Goal: Task Accomplishment & Management: Use online tool/utility

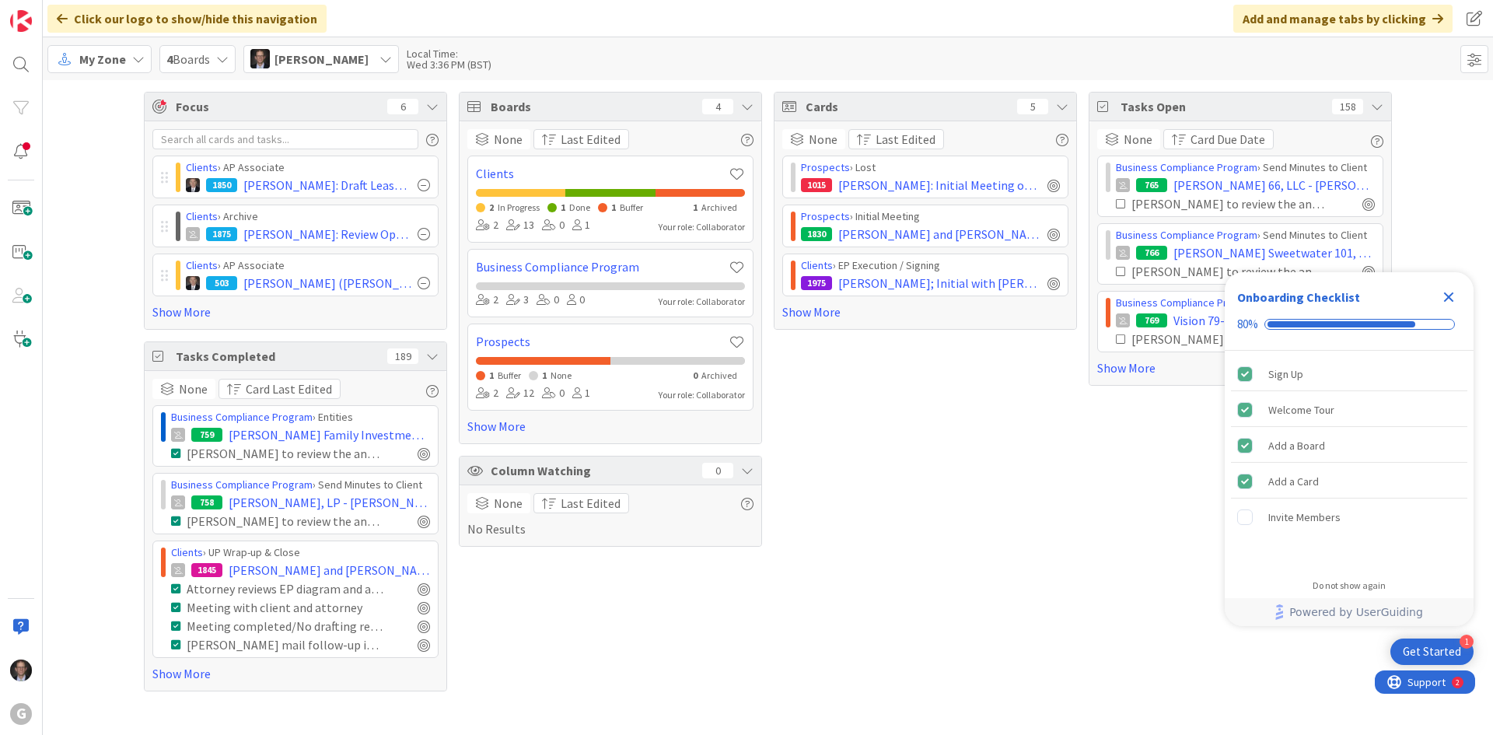
click at [122, 62] on span "My Zone" at bounding box center [102, 59] width 47 height 19
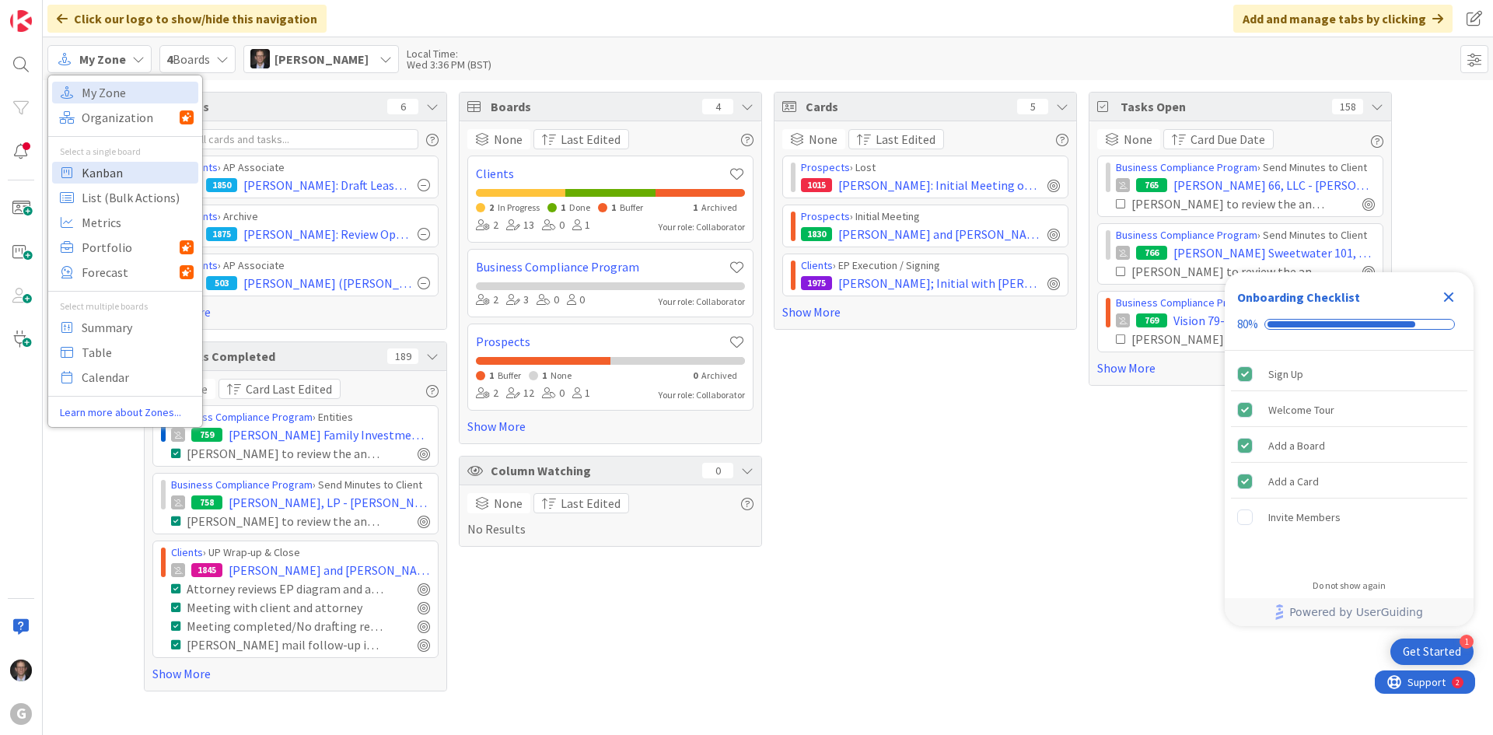
click at [100, 173] on span "Kanban" at bounding box center [138, 172] width 112 height 23
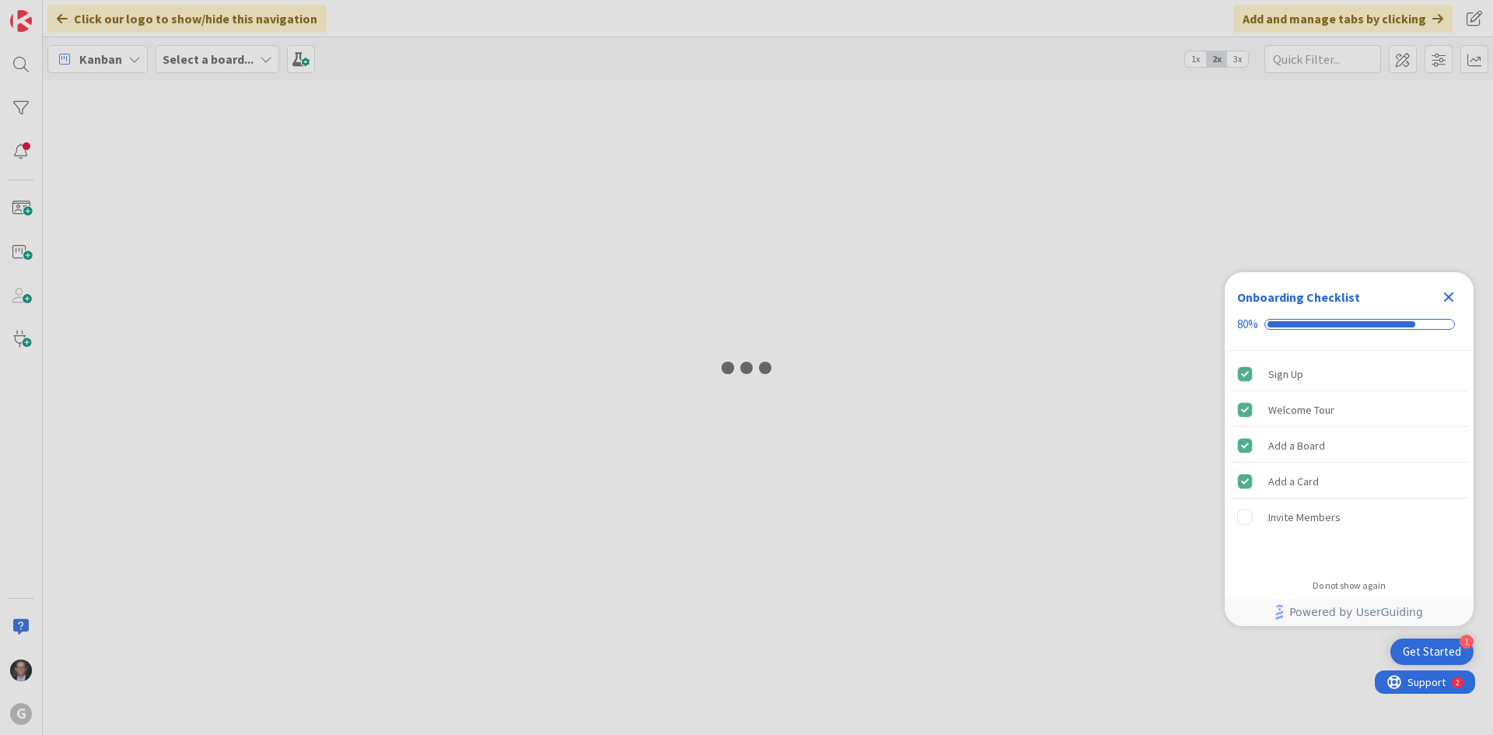
type input "[GEOGRAPHIC_DATA]"
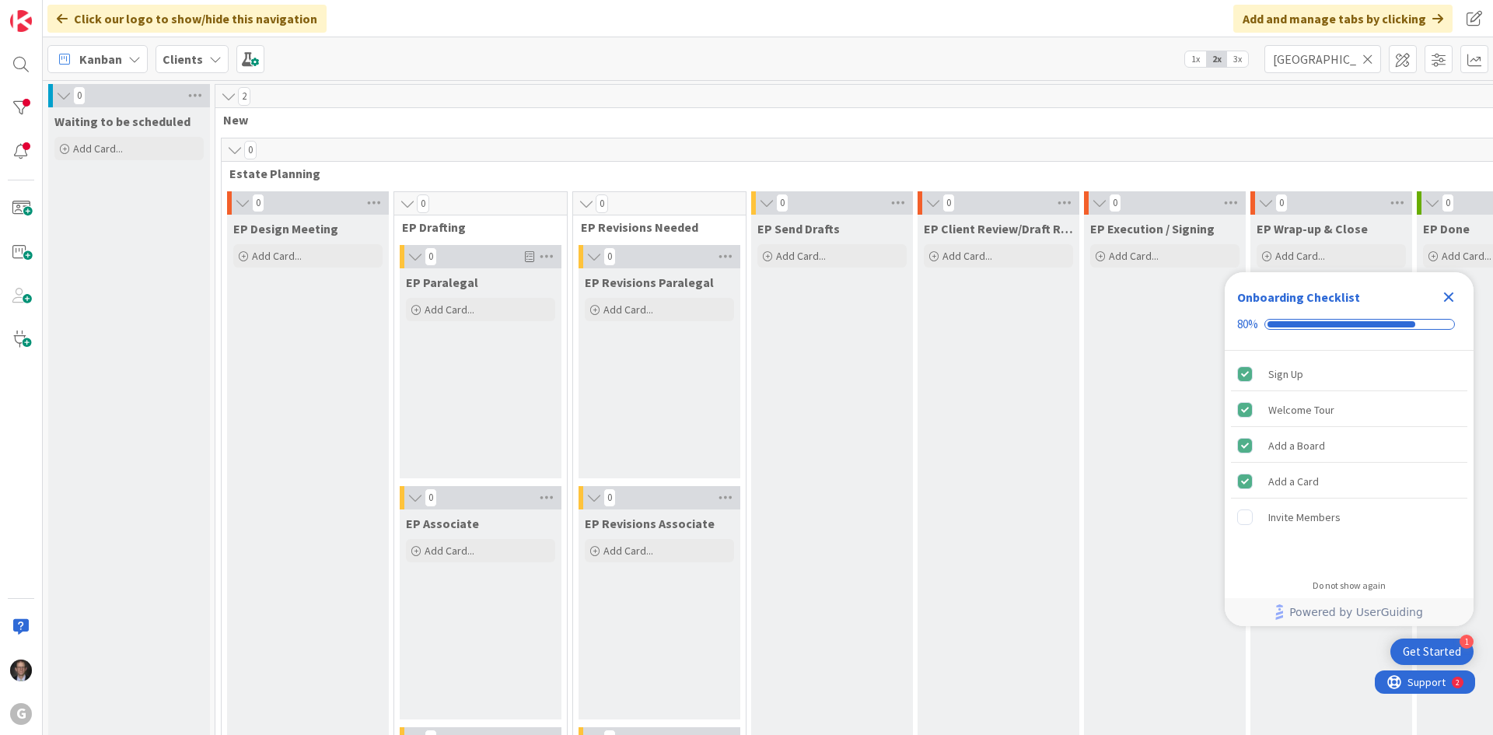
click at [1454, 299] on icon "Close Checklist" at bounding box center [1449, 297] width 19 height 19
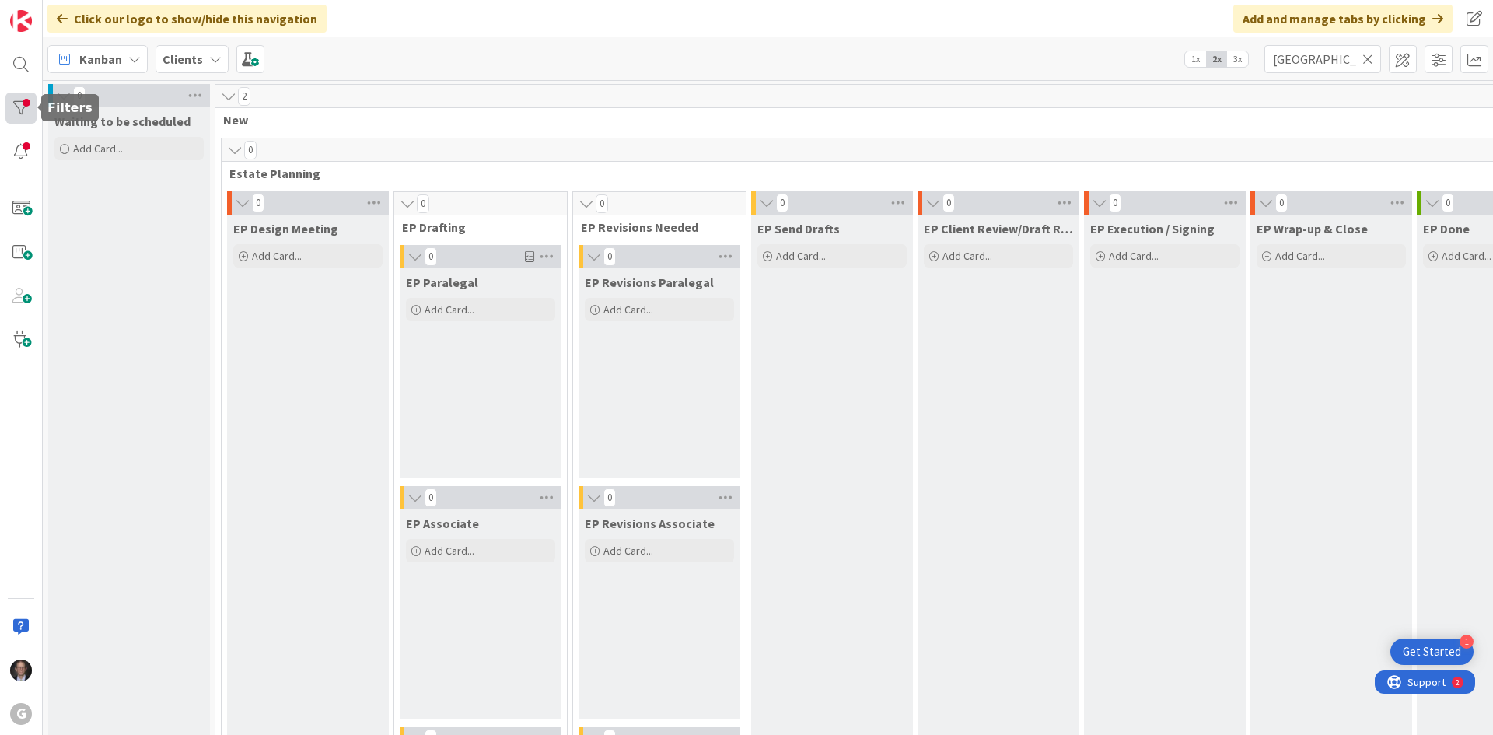
click at [25, 106] on div at bounding box center [20, 108] width 31 height 31
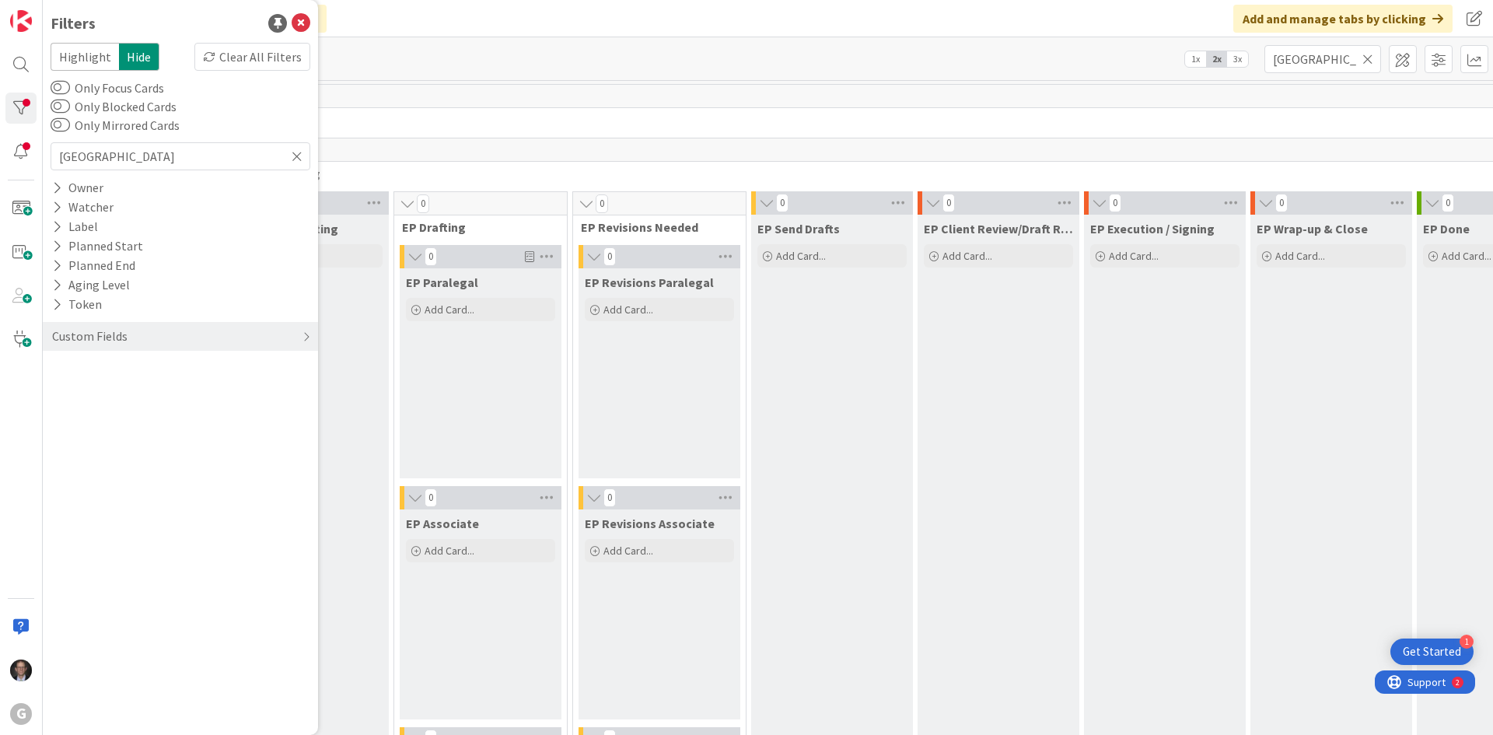
click at [1367, 59] on icon at bounding box center [1368, 59] width 11 height 14
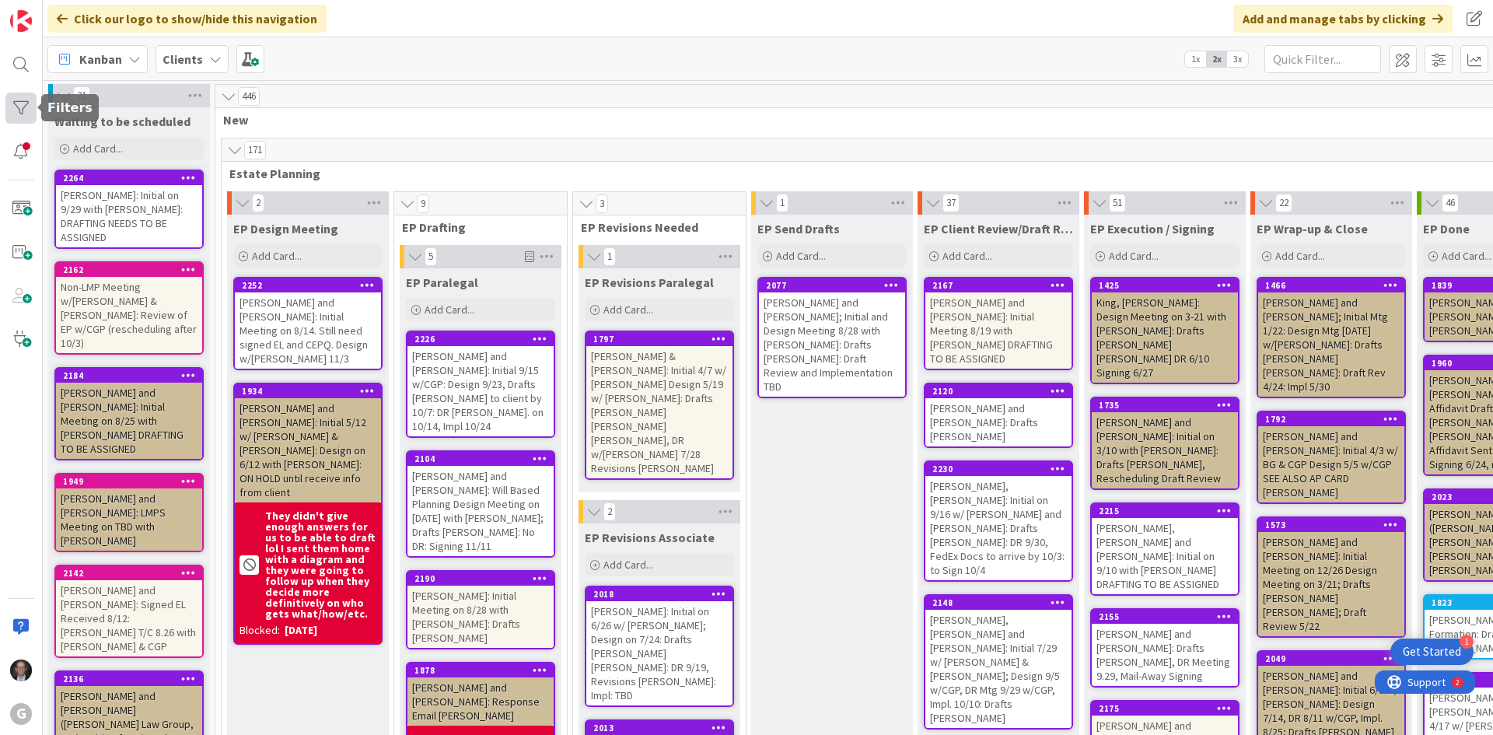
click at [17, 108] on div at bounding box center [20, 108] width 31 height 31
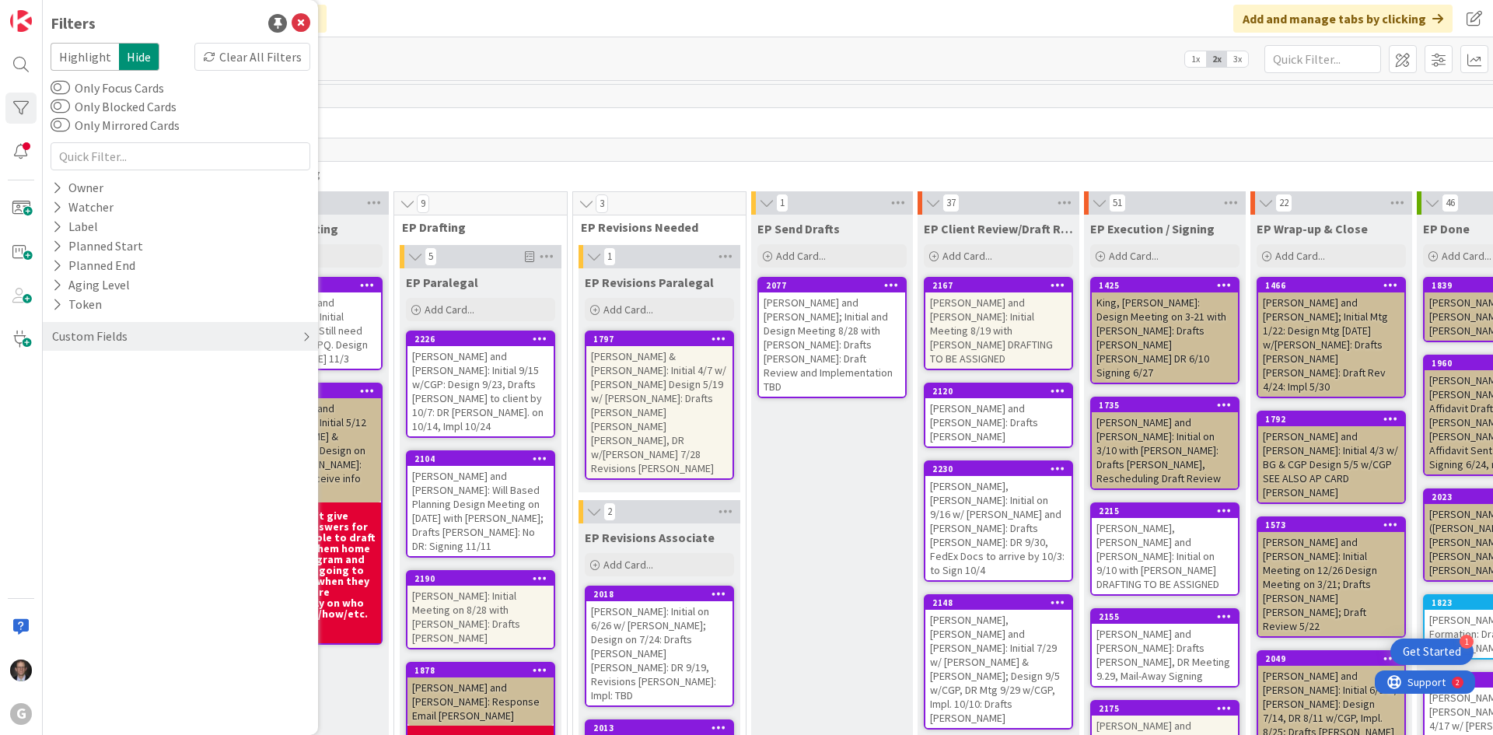
click at [295, 340] on div "Custom Fields" at bounding box center [180, 336] width 275 height 29
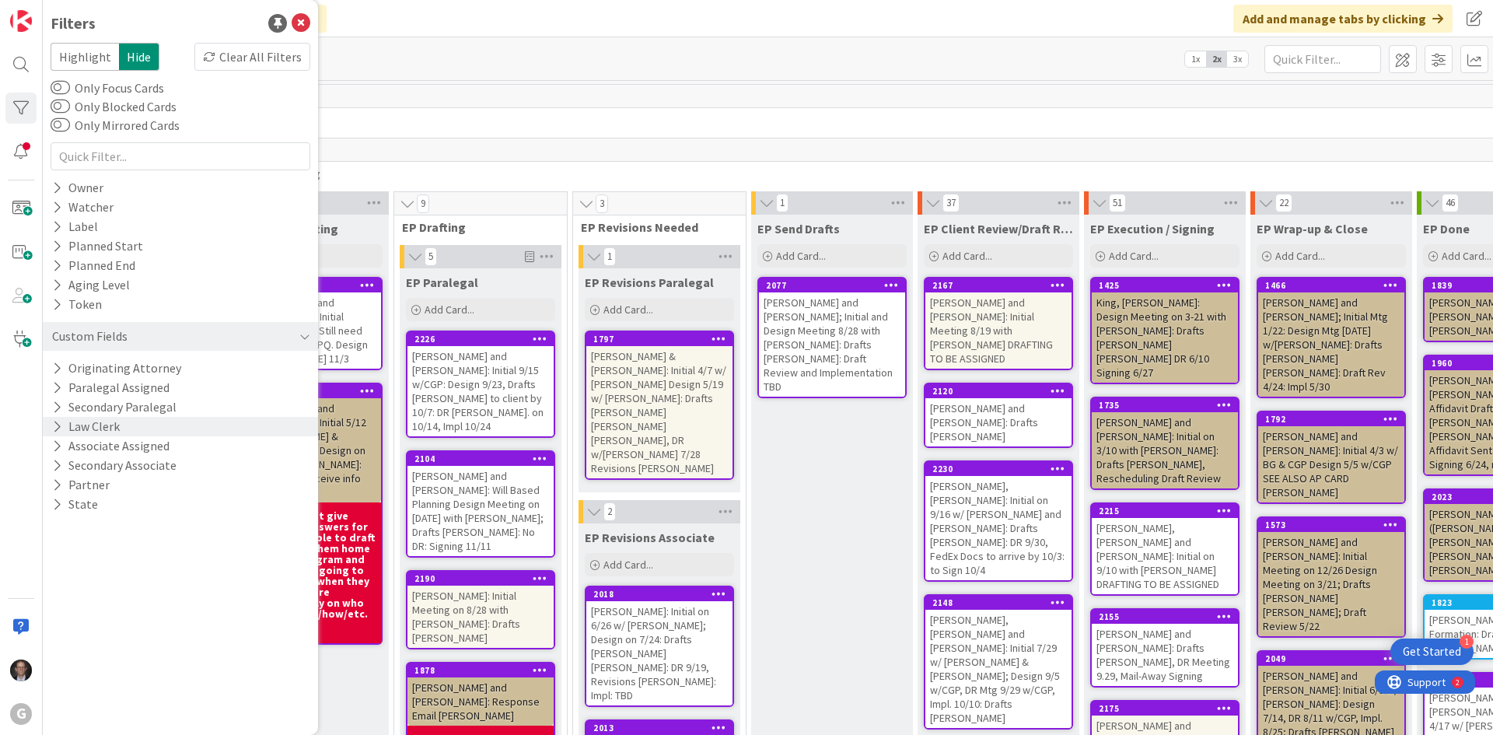
click at [56, 425] on icon at bounding box center [57, 426] width 10 height 13
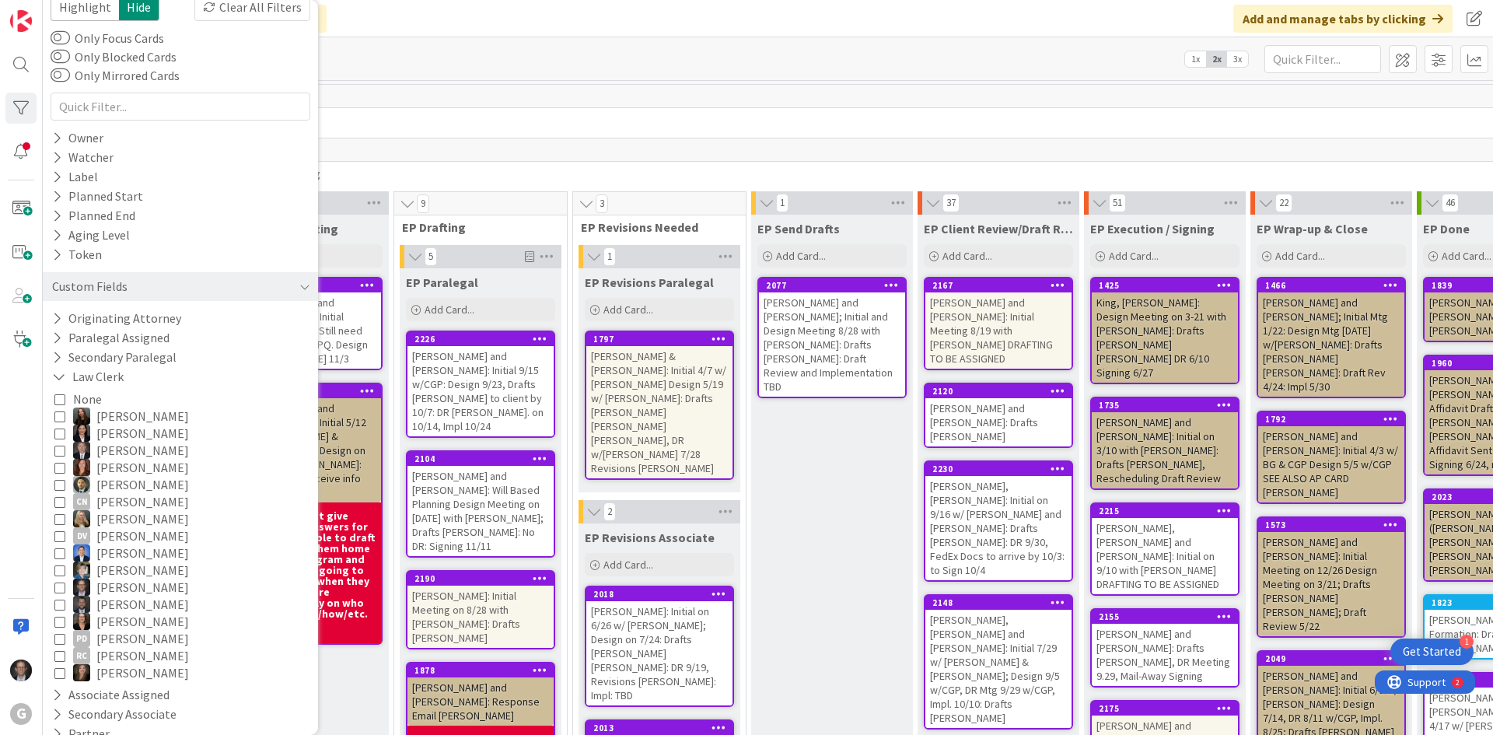
scroll to position [78, 0]
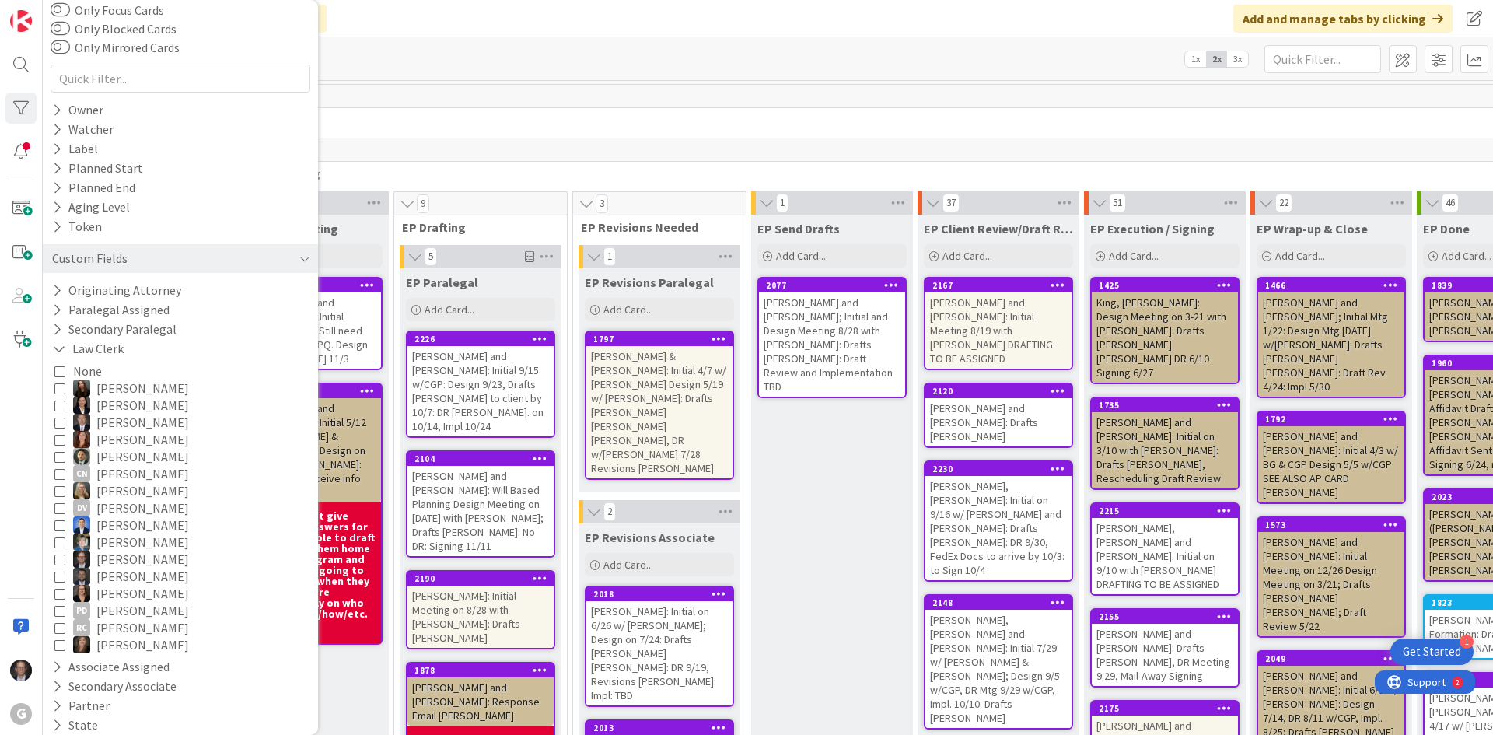
click at [58, 607] on icon at bounding box center [59, 610] width 11 height 11
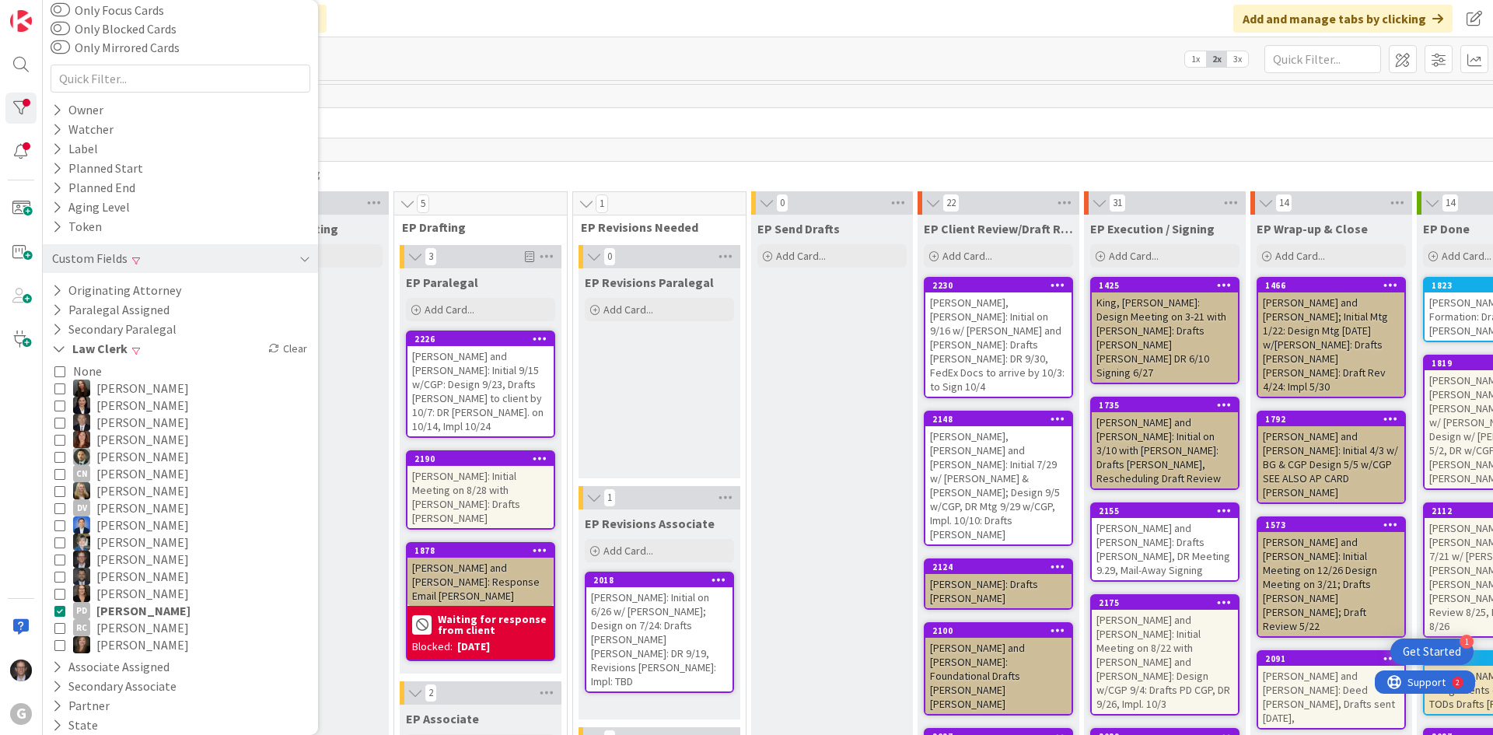
click at [683, 101] on div "165" at bounding box center [1069, 96] width 1708 height 23
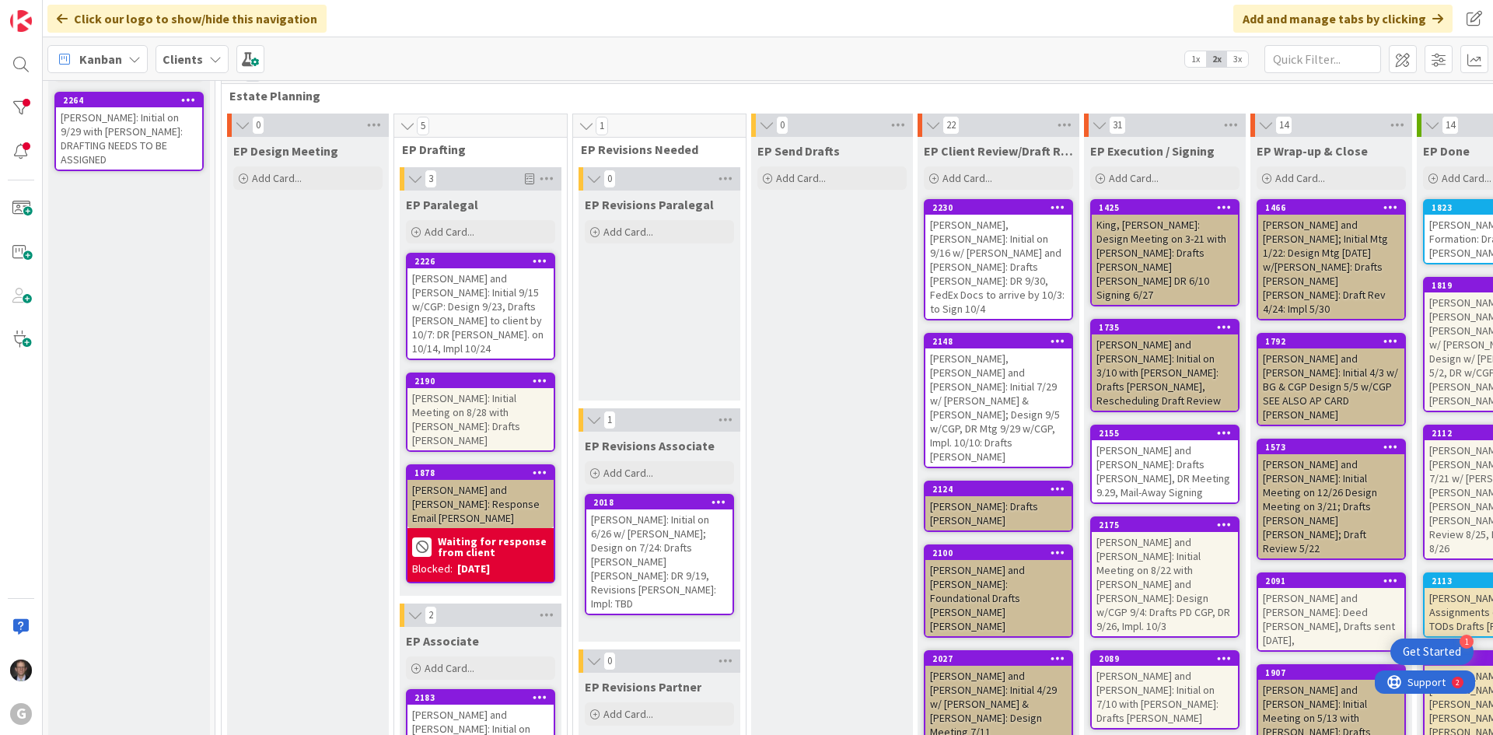
click at [481, 480] on div "[PERSON_NAME] and [PERSON_NAME]: Response Email [PERSON_NAME]" at bounding box center [481, 504] width 146 height 48
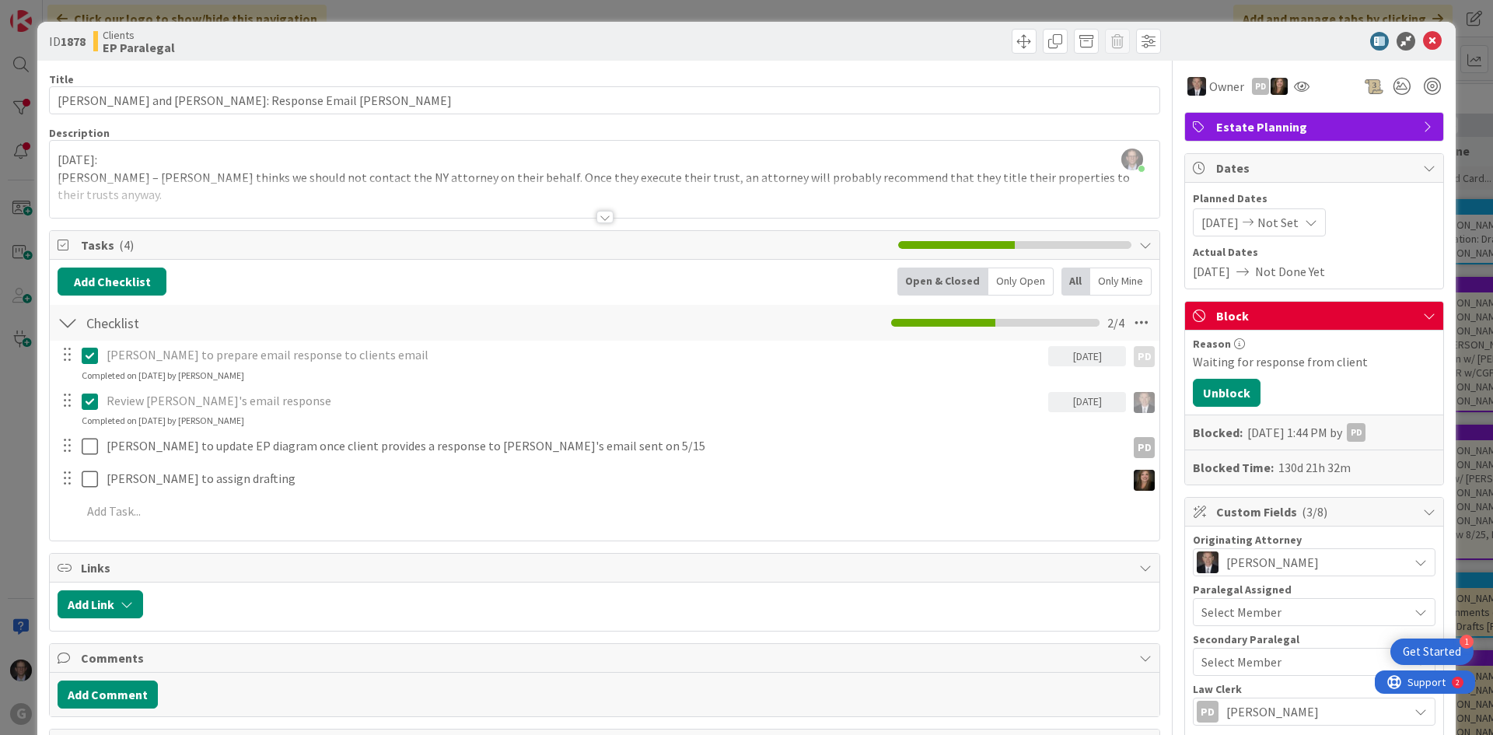
click at [598, 218] on div at bounding box center [605, 217] width 17 height 12
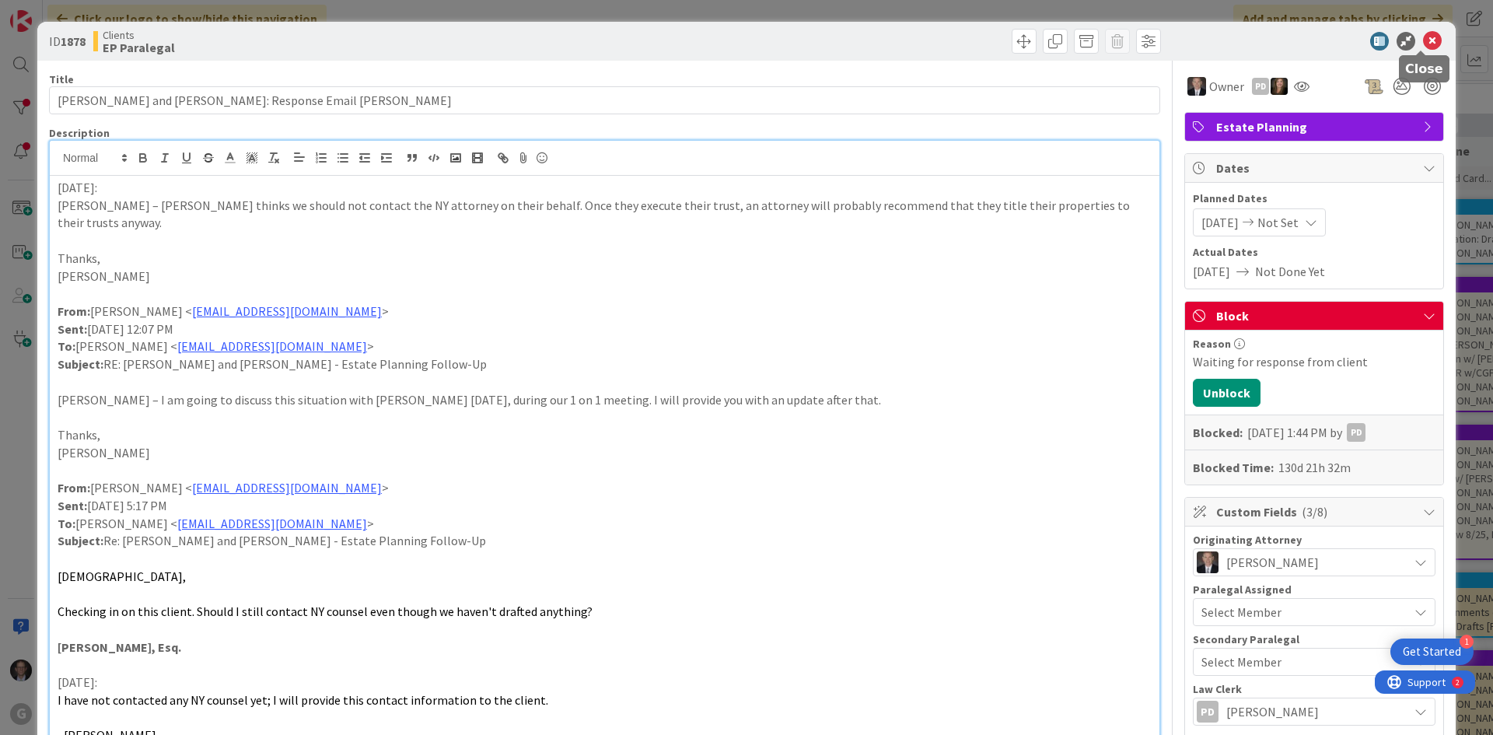
click at [1423, 38] on icon at bounding box center [1432, 41] width 19 height 19
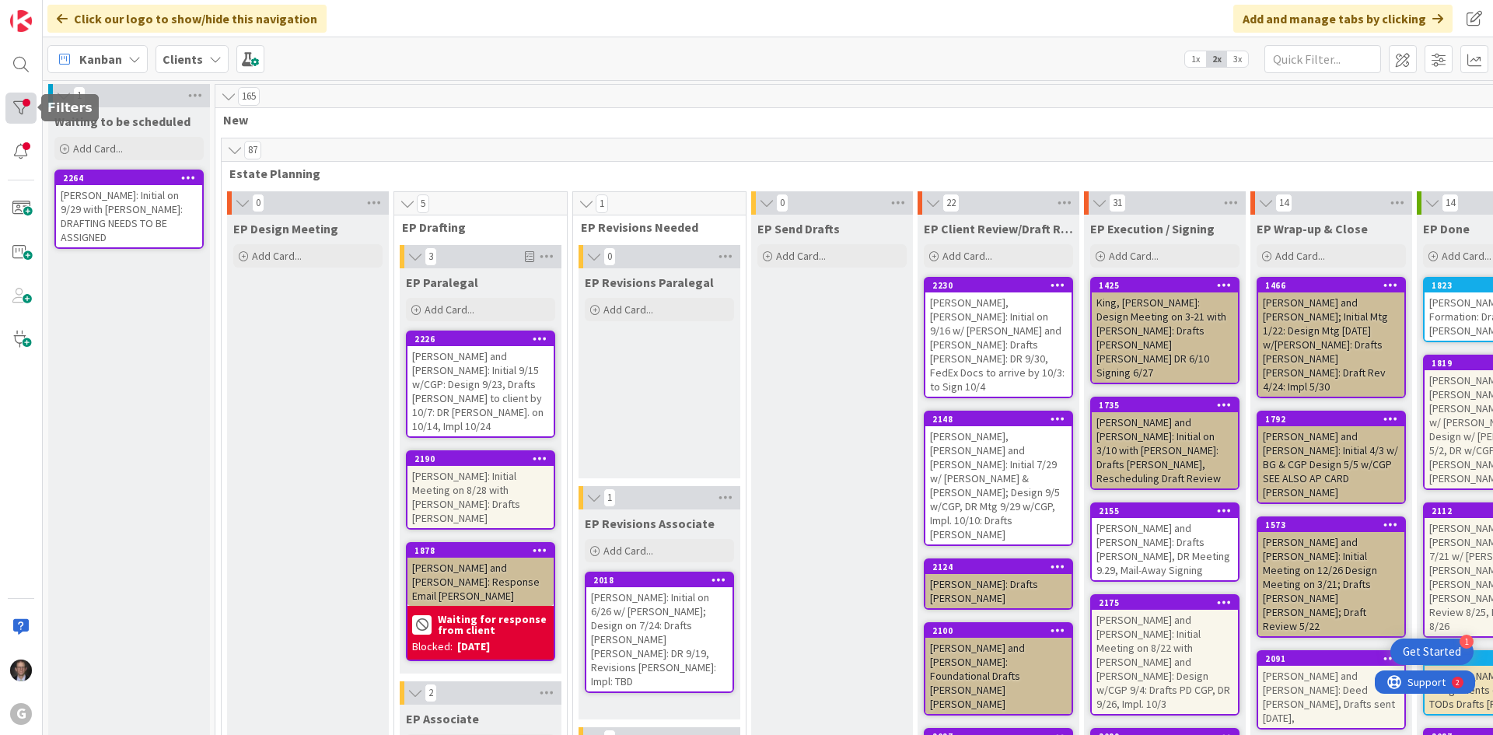
click at [28, 106] on div at bounding box center [20, 108] width 31 height 31
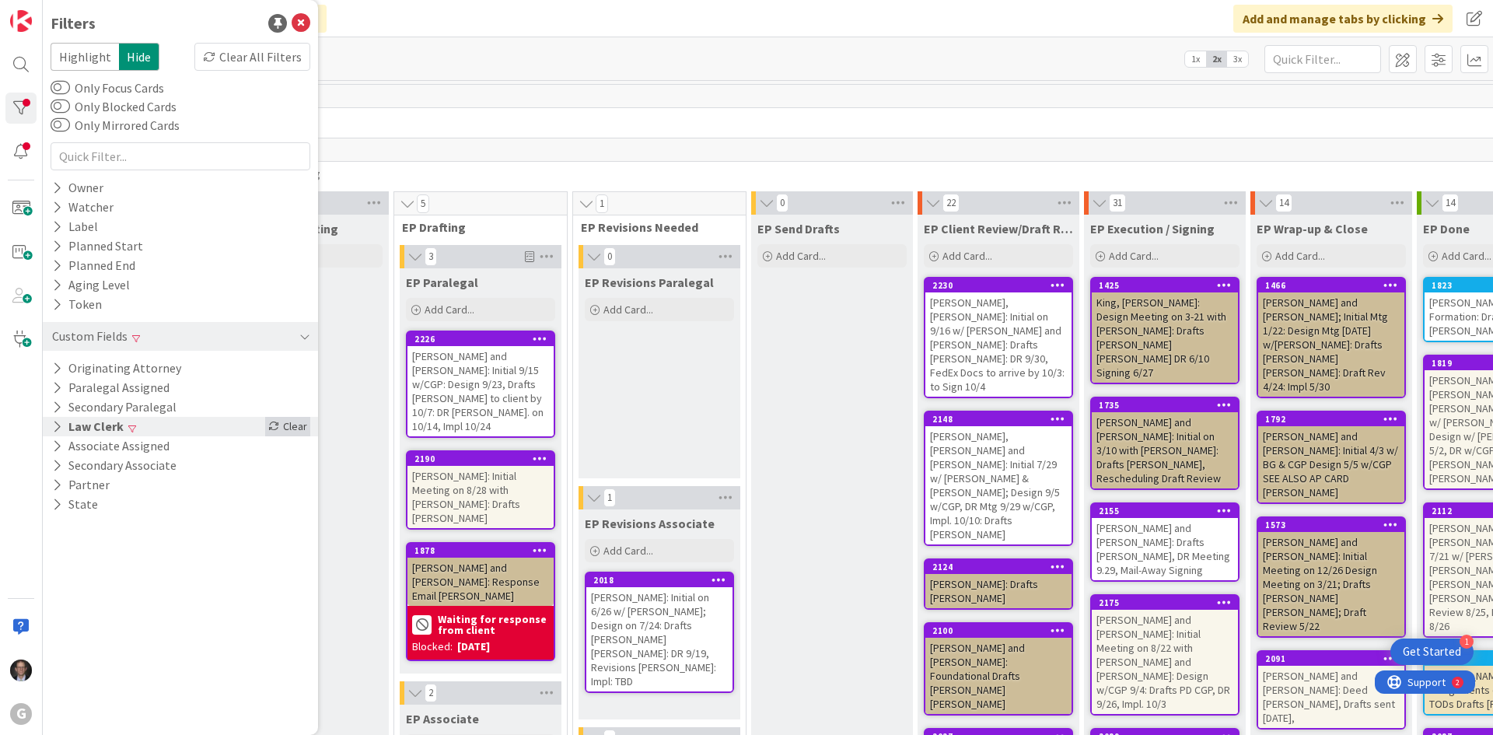
click at [289, 431] on div "Clear" at bounding box center [287, 426] width 45 height 19
